Goal: Find specific page/section: Find specific page/section

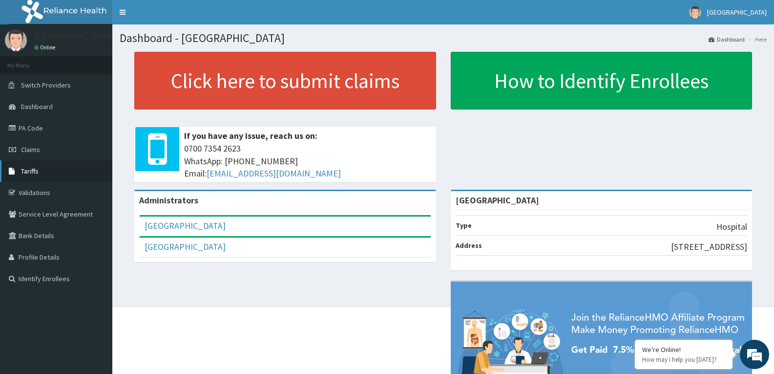
click at [69, 170] on link "Tariffs" at bounding box center [56, 170] width 112 height 21
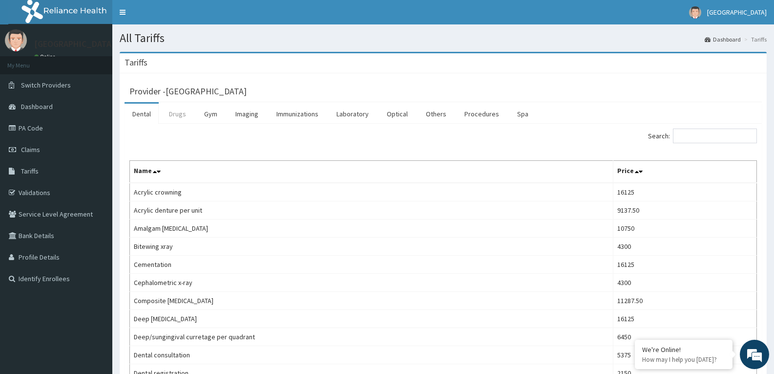
click at [185, 110] on link "Drugs" at bounding box center [177, 114] width 33 height 21
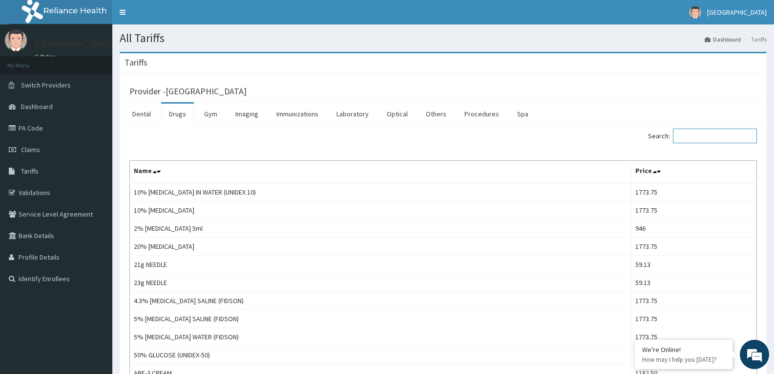
click at [709, 132] on input "Search:" at bounding box center [715, 136] width 84 height 15
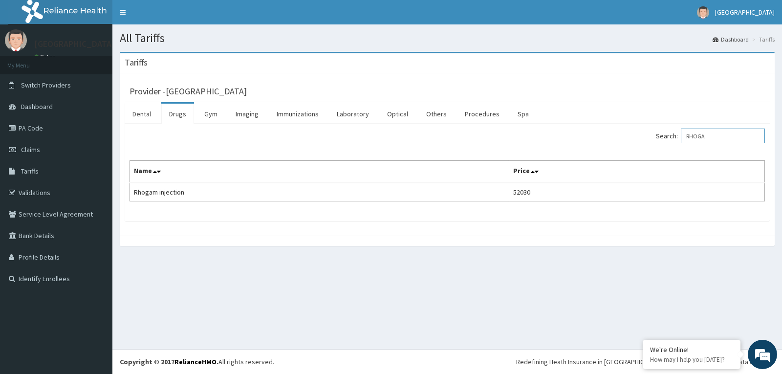
type input "RHOGAM"
